Goal: Information Seeking & Learning: Learn about a topic

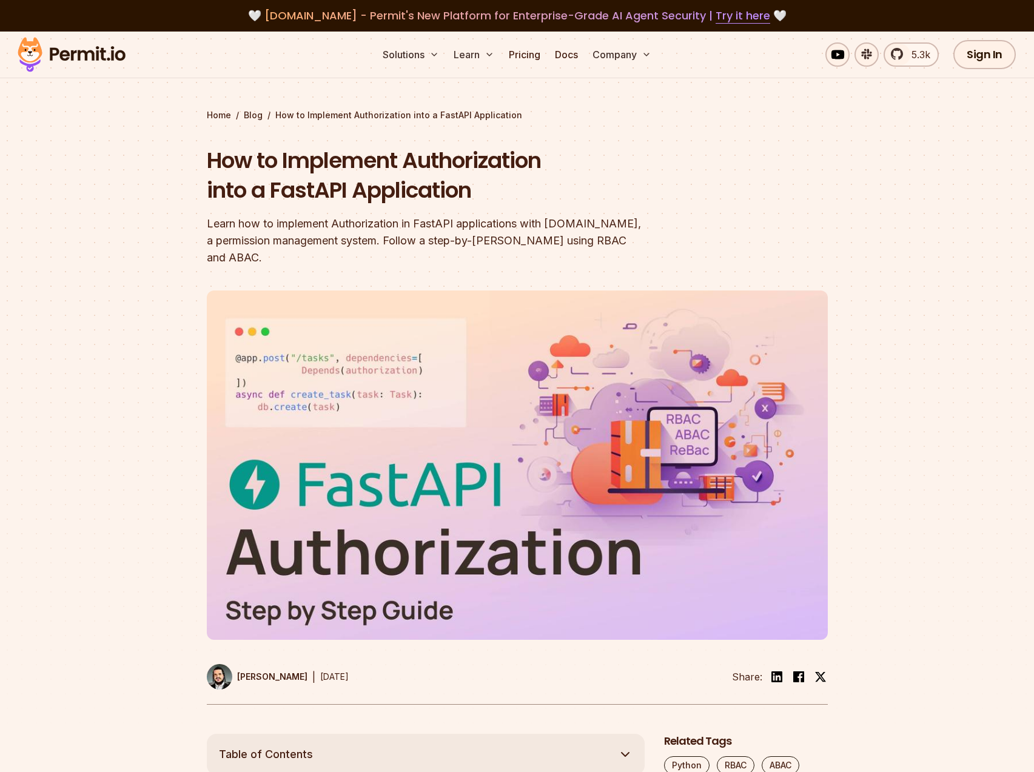
click at [139, 163] on section "Home / Blog / How to Implement Authorization into a FastAPI Application How to …" at bounding box center [517, 383] width 1034 height 702
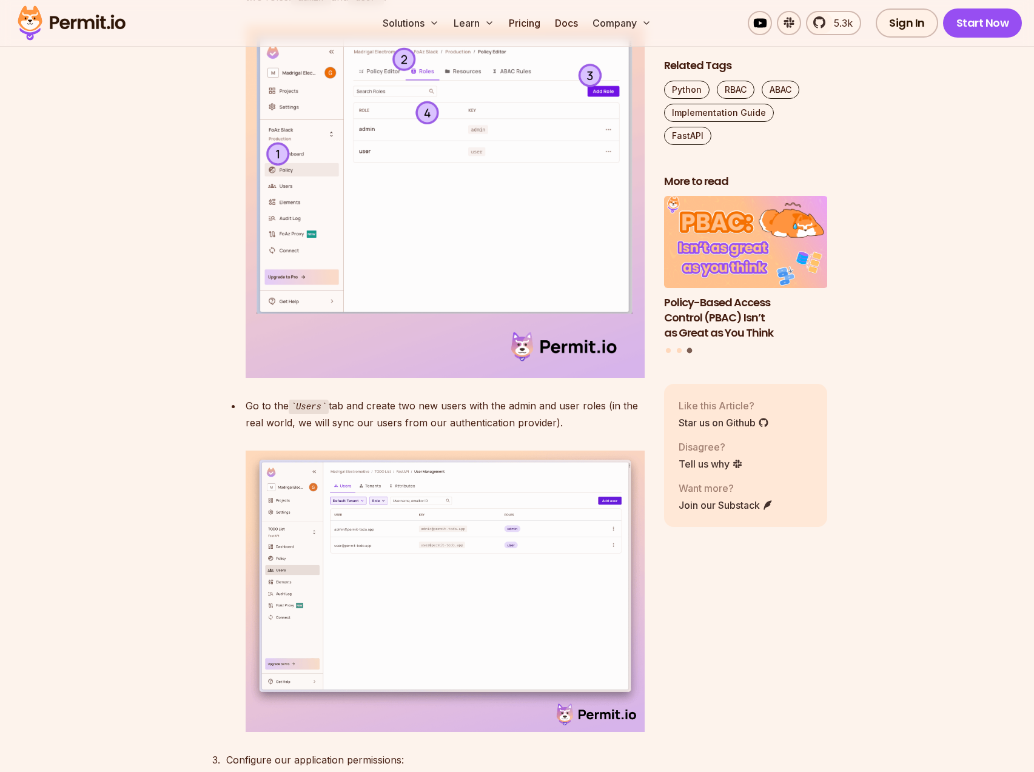
scroll to position [3123, 0]
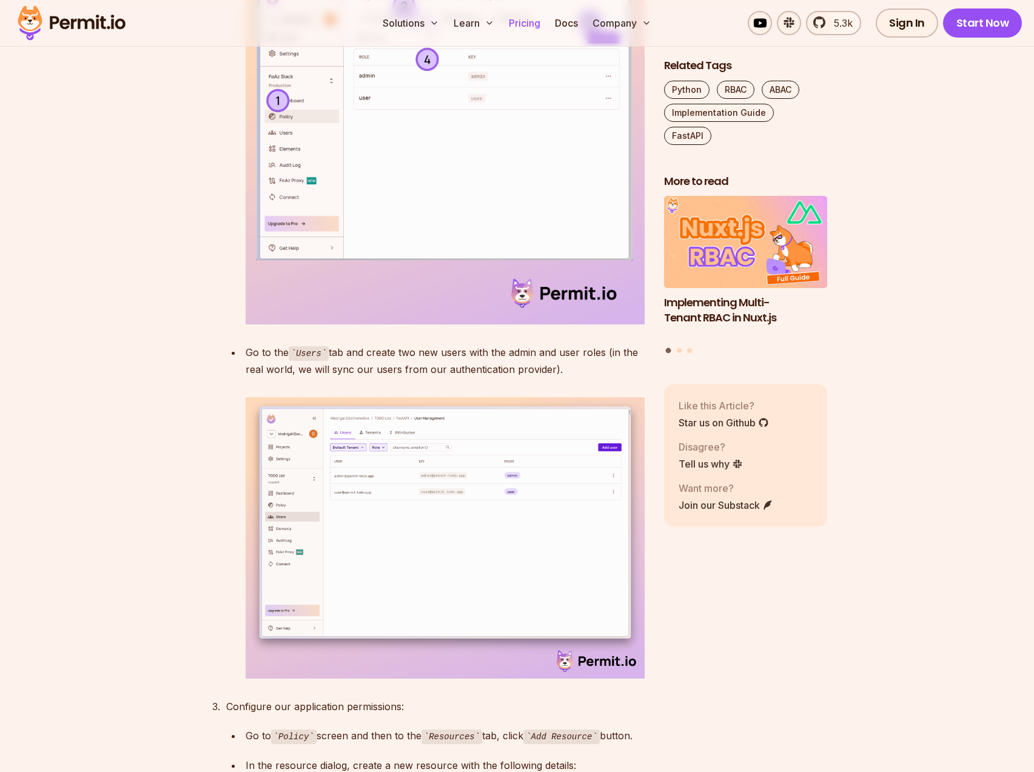
click at [524, 29] on link "Pricing" at bounding box center [524, 23] width 41 height 24
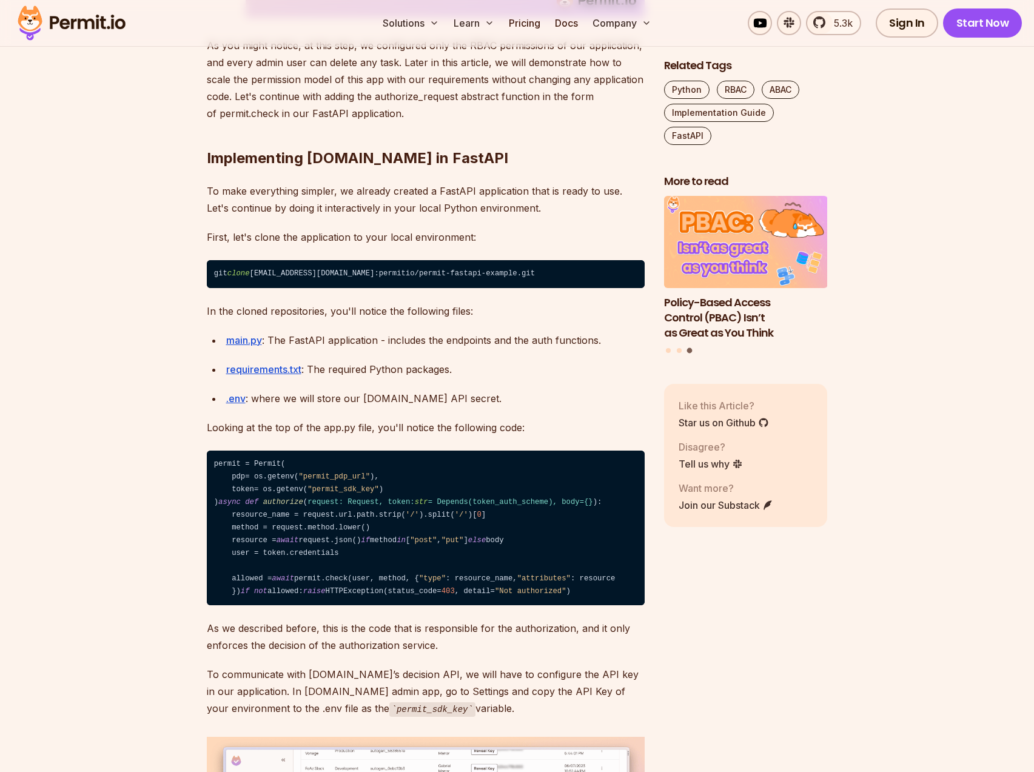
scroll to position [4724, 0]
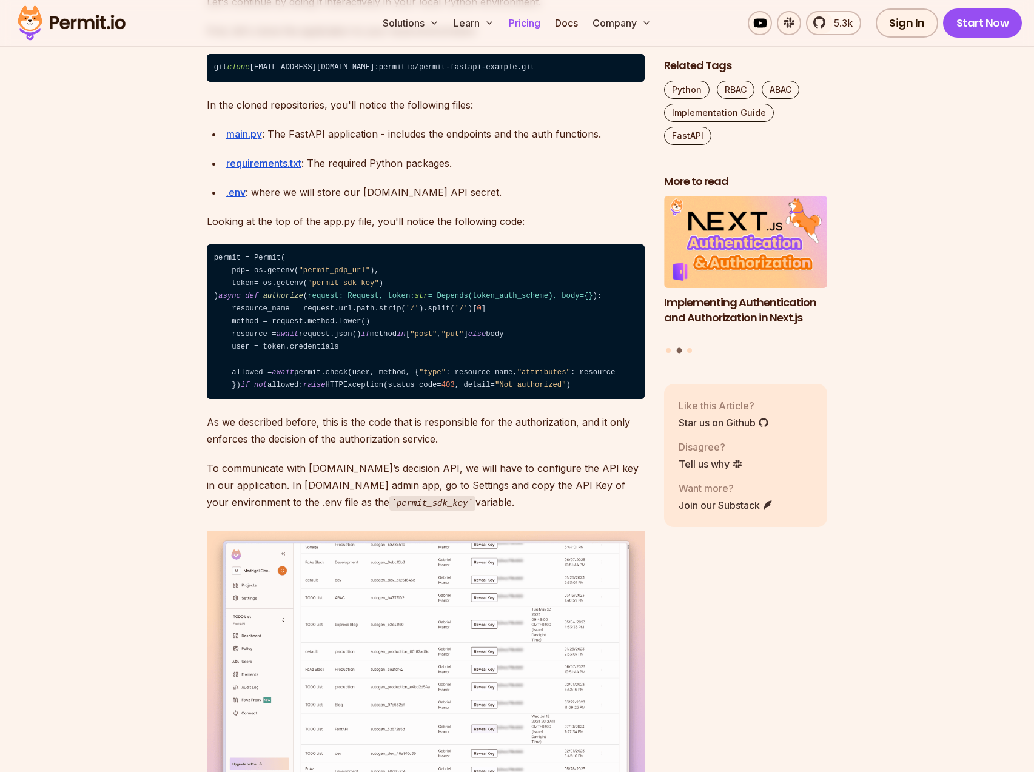
click at [510, 27] on link "Pricing" at bounding box center [524, 23] width 41 height 24
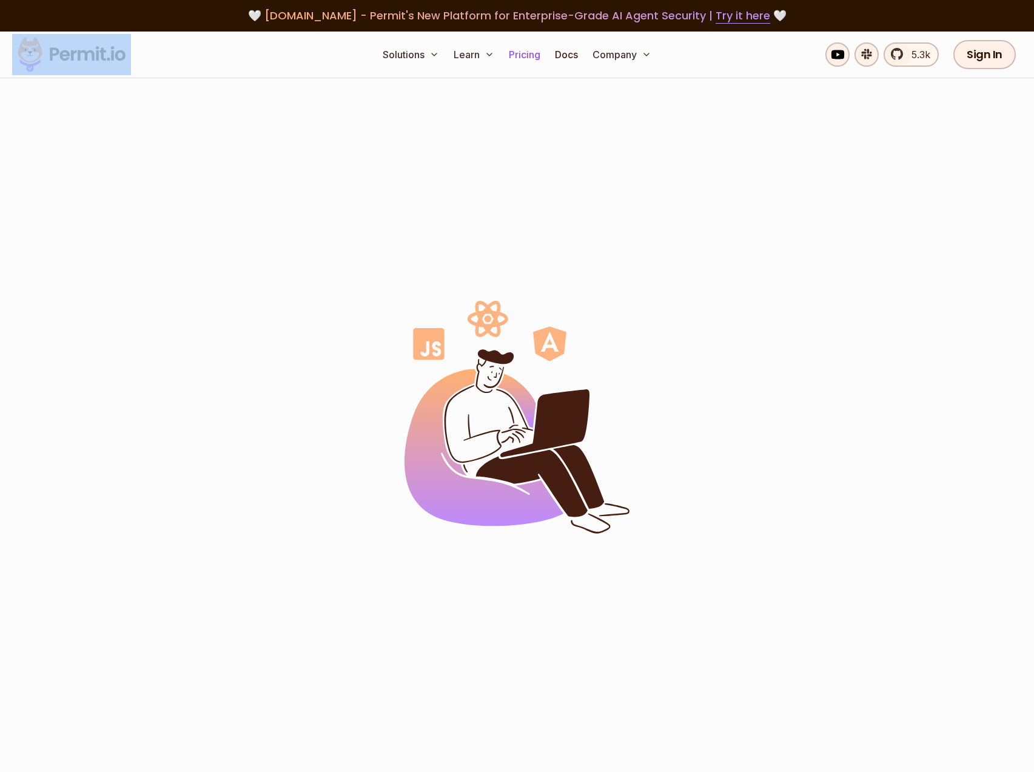
click at [510, 27] on div "🤍 agent.security - Permit's New Platform for Enterprise-Grade AI Agent Security…" at bounding box center [517, 16] width 1034 height 32
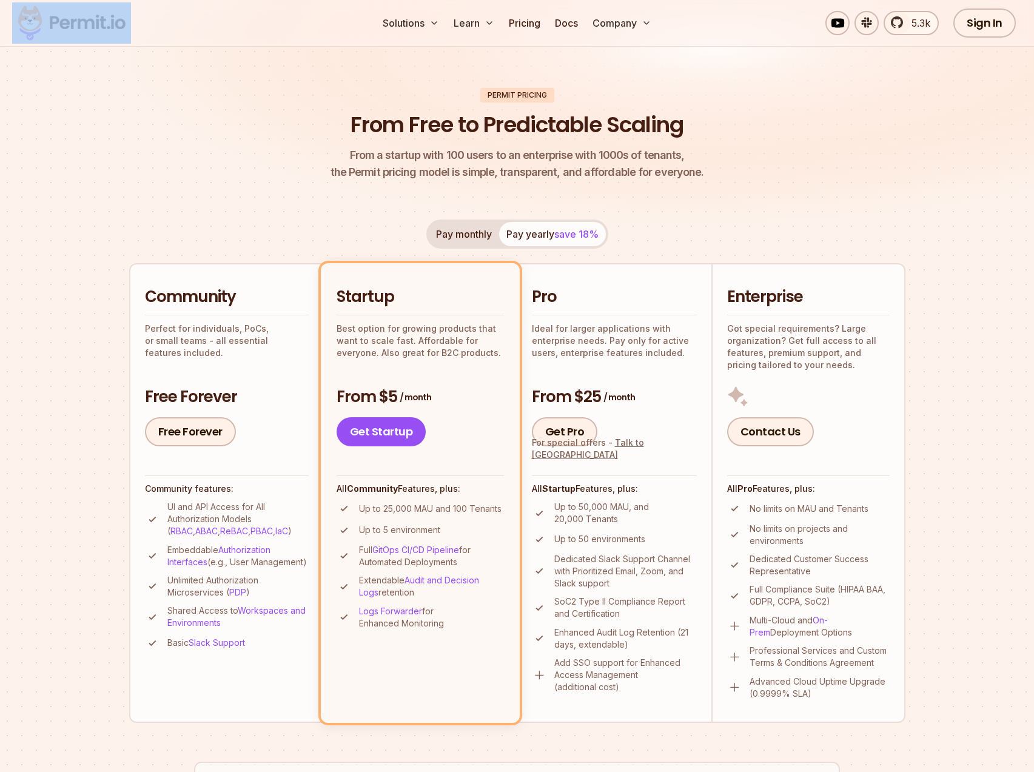
scroll to position [264, 0]
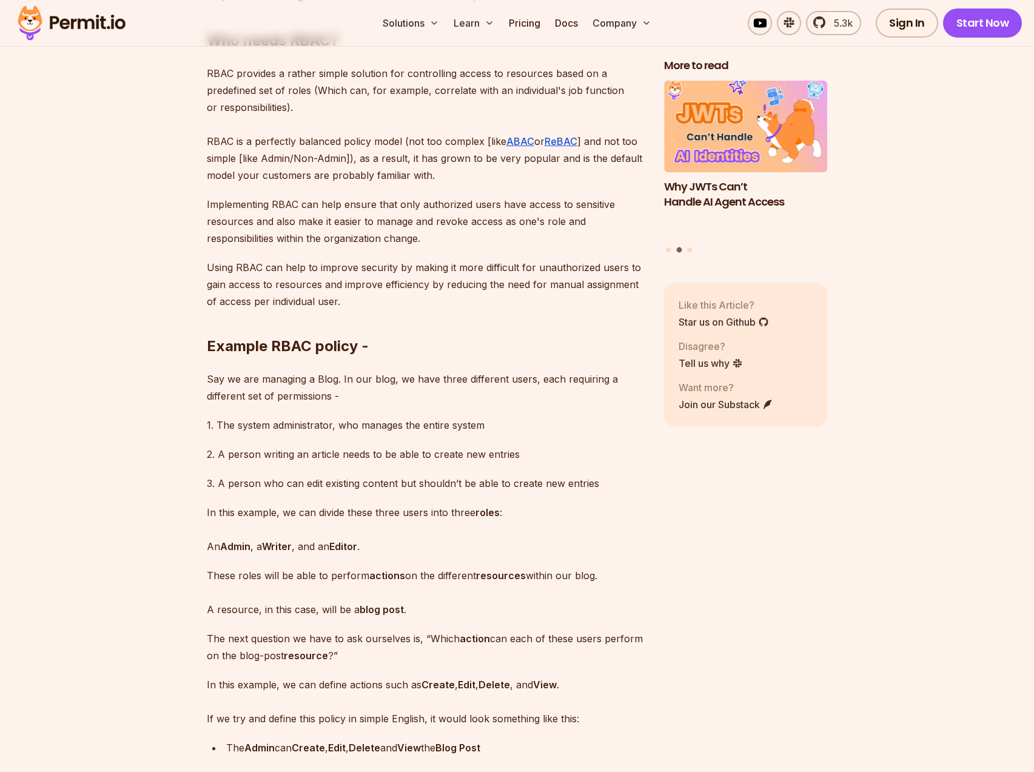
scroll to position [1113, 0]
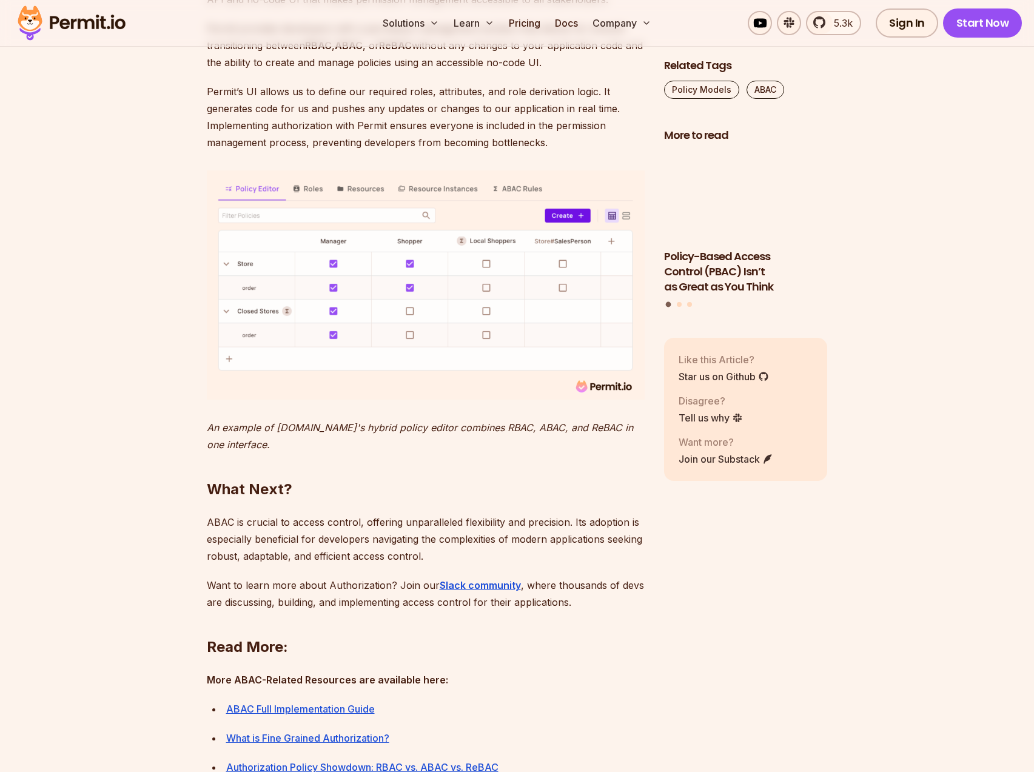
scroll to position [5639, 0]
